Goal: Information Seeking & Learning: Learn about a topic

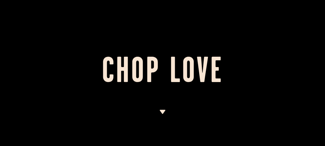
click at [162, 112] on img at bounding box center [162, 112] width 6 height 4
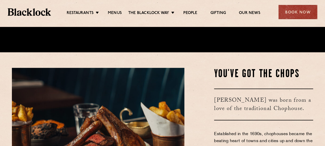
scroll to position [104, 0]
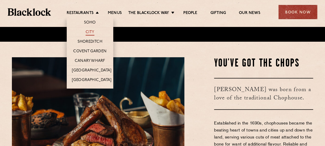
click at [91, 32] on link "City" at bounding box center [90, 33] width 9 height 6
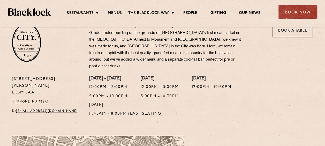
scroll to position [189, 0]
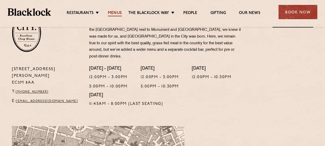
click at [114, 14] on link "Menus" at bounding box center [115, 14] width 14 height 6
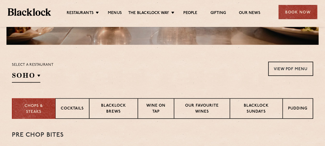
scroll to position [139, 0]
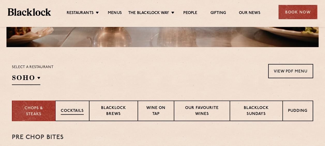
click at [73, 107] on div "Cocktails" at bounding box center [72, 110] width 34 height 21
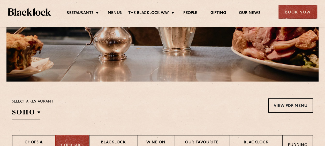
scroll to position [139, 0]
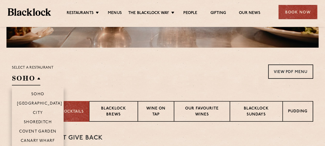
click at [35, 78] on h2 "SOHO" at bounding box center [26, 80] width 28 height 12
click at [38, 111] on p "City" at bounding box center [38, 113] width 10 height 5
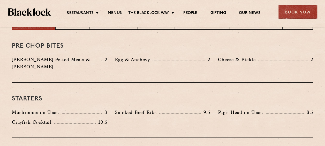
scroll to position [197, 0]
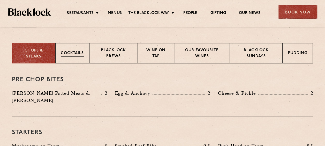
click at [79, 55] on p "Cocktails" at bounding box center [72, 53] width 23 height 6
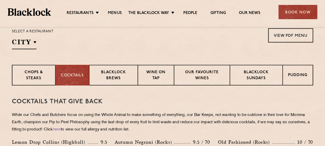
scroll to position [174, 0]
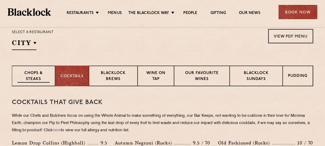
click at [35, 74] on p "Chops & Steaks" at bounding box center [33, 76] width 32 height 12
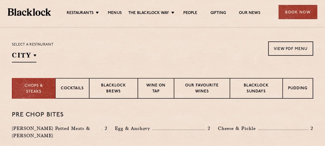
scroll to position [186, 0]
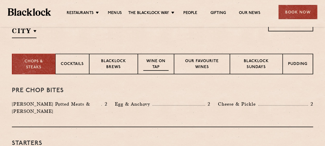
click at [158, 63] on p "Wine on Tap" at bounding box center [155, 64] width 25 height 12
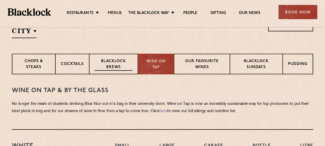
click at [112, 64] on p "Blacklock Brews" at bounding box center [114, 64] width 38 height 12
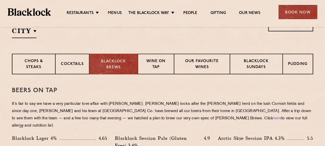
scroll to position [199, 0]
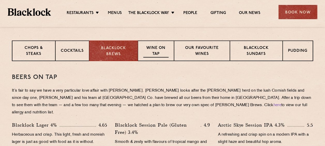
click at [159, 51] on p "Wine on Tap" at bounding box center [155, 51] width 25 height 12
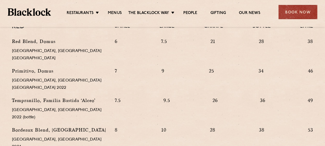
scroll to position [517, 0]
drag, startPoint x: 30, startPoint y: 109, endPoint x: 30, endPoint y: 118, distance: 9.8
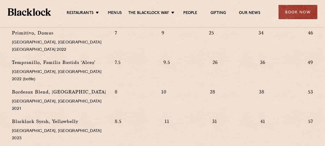
scroll to position [555, 0]
copy div "Pinot Noir, The Hermit Ram"
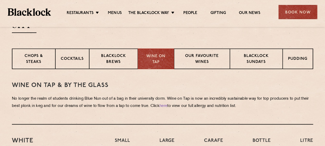
scroll to position [190, 0]
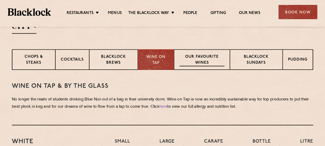
click at [223, 58] on p "Our favourite wines" at bounding box center [202, 60] width 45 height 12
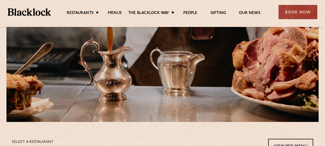
scroll to position [64, 0]
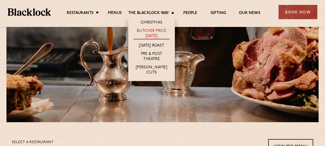
click at [145, 35] on link "Butcher Price [DATE]" at bounding box center [151, 33] width 36 height 11
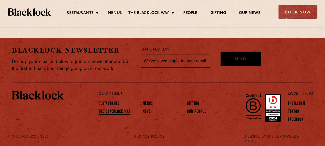
scroll to position [773, 0]
